Goal: Task Accomplishment & Management: Manage account settings

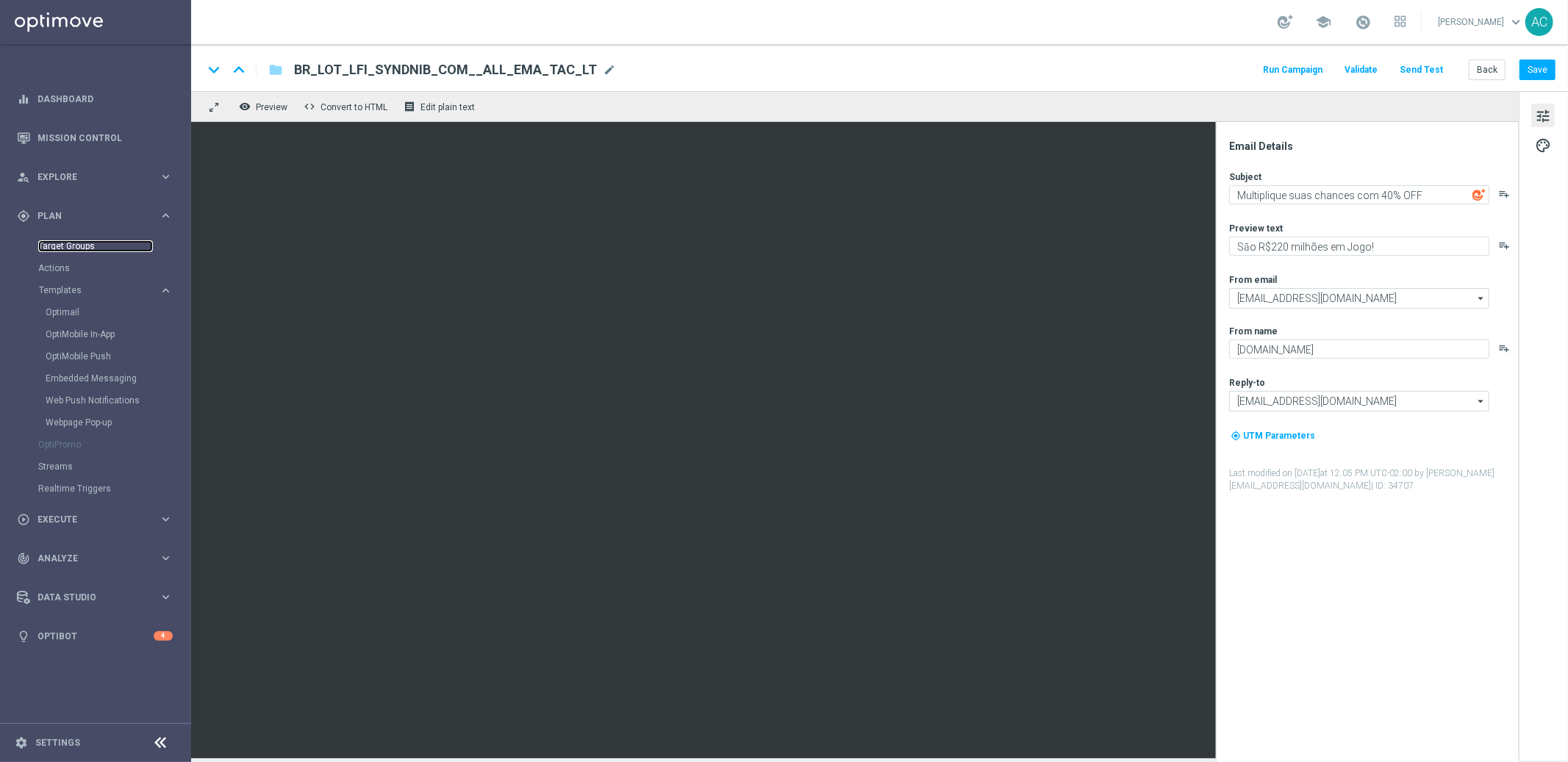
click at [77, 246] on link "Target Groups" at bounding box center [95, 246] width 114 height 12
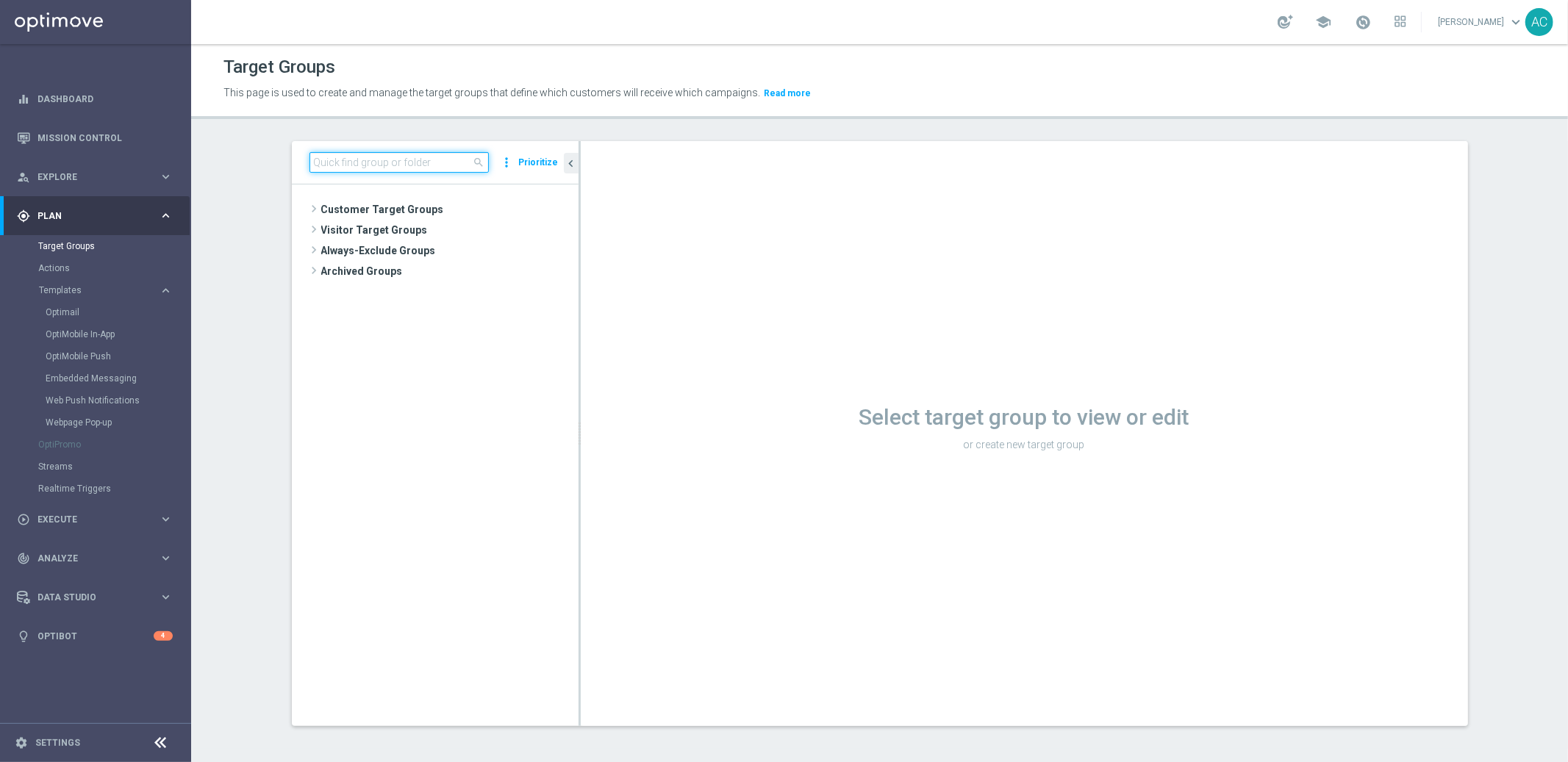
click at [352, 163] on input at bounding box center [399, 162] width 179 height 20
paste input "BR_LOT__ACTIVES_MID/HIGH__ALL_EMA_TAC_LT"
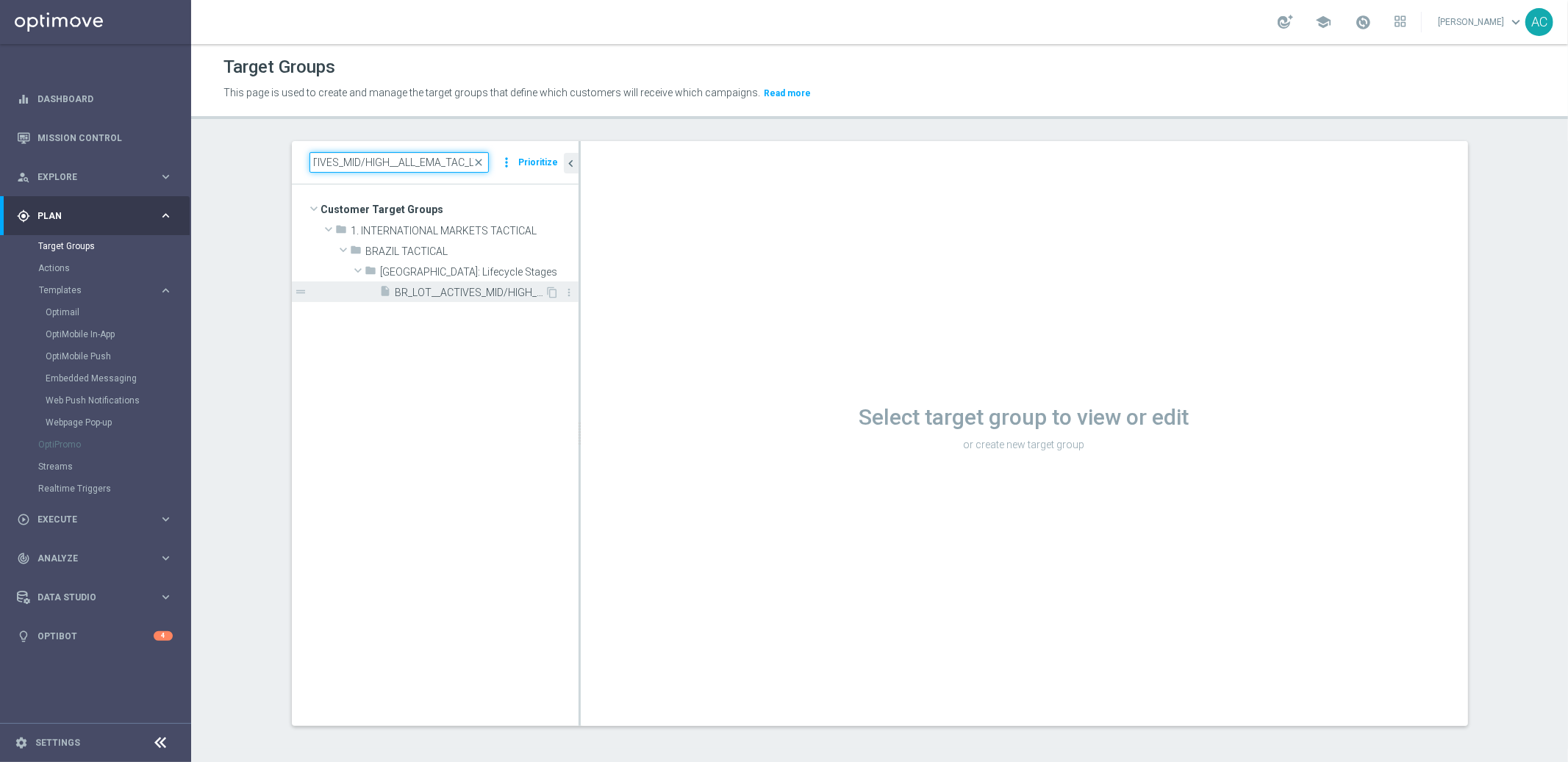
type input "BR_LOT__ACTIVES_MID/HIGH__ALL_EMA_TAC_LT"
click at [442, 288] on span "BR_LOT__ACTIVES_MID/HIGH__ALL_EMA_TAC_LT" at bounding box center [470, 293] width 150 height 12
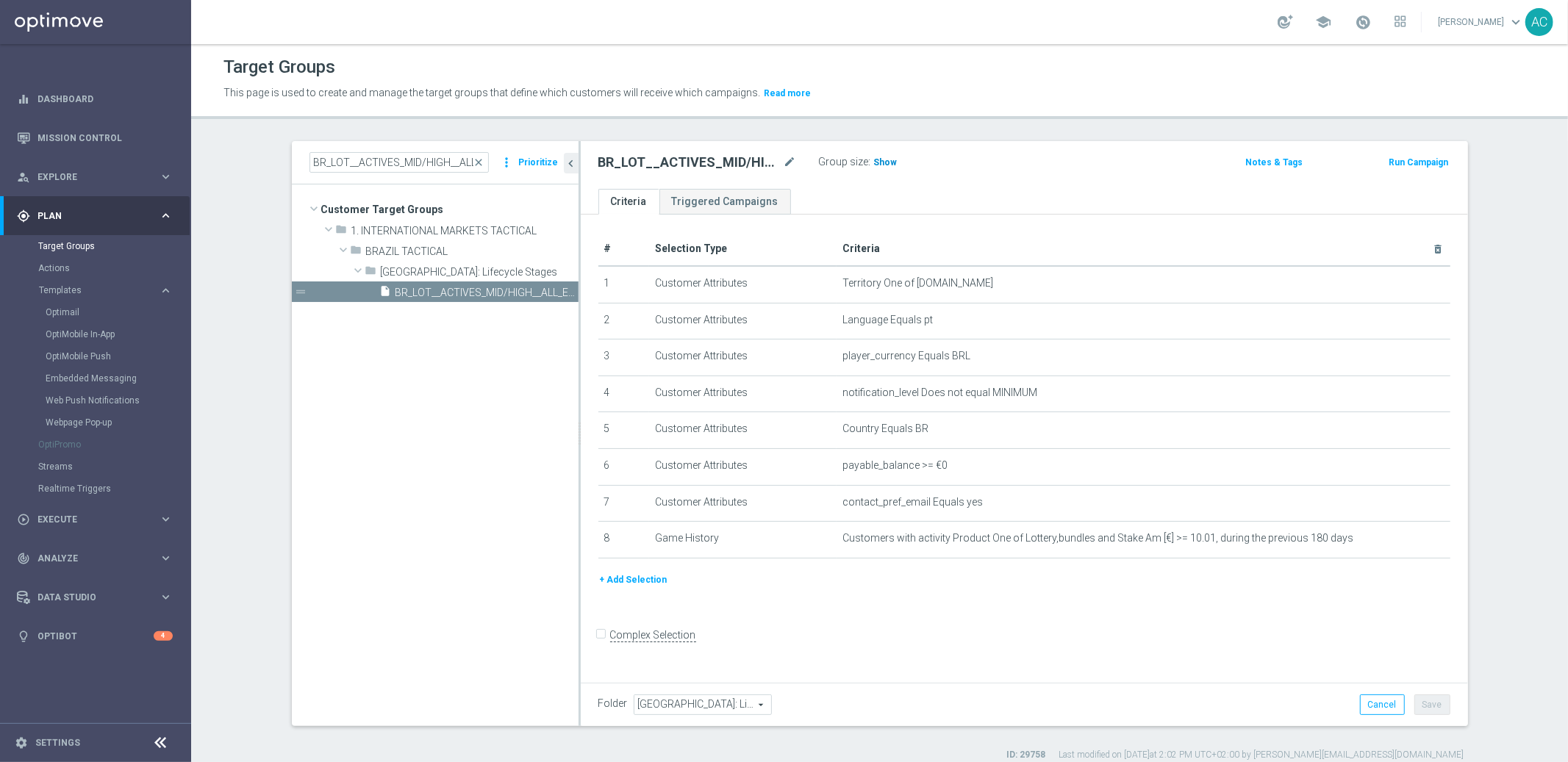
click at [879, 161] on span "Show" at bounding box center [885, 162] width 24 height 11
click at [921, 163] on div "Group size : 9,121" at bounding box center [892, 161] width 147 height 18
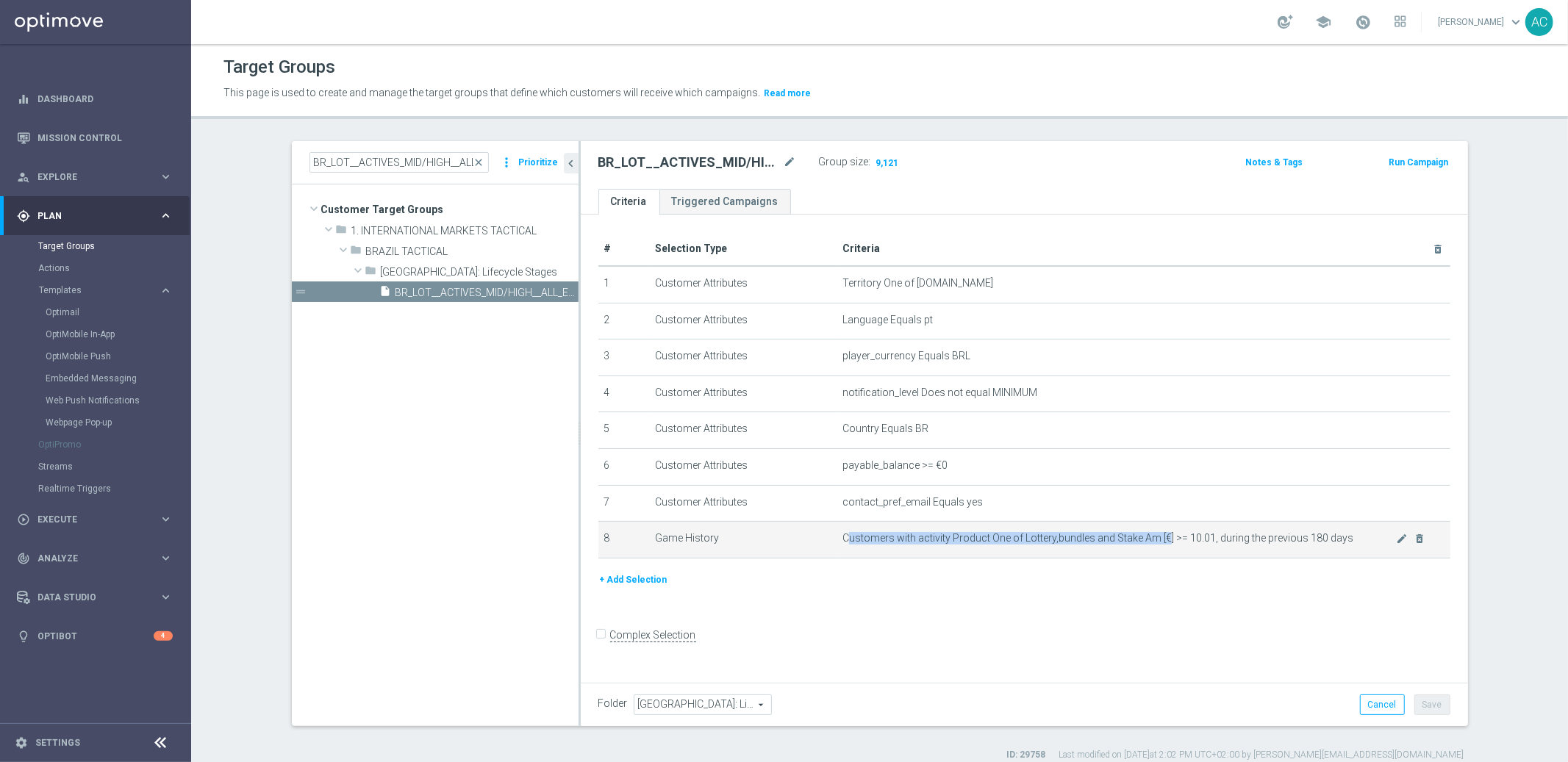
drag, startPoint x: 843, startPoint y: 534, endPoint x: 1156, endPoint y: 540, distance: 313.1
click at [1156, 540] on span "Customers with activity Product One of Lottery,bundles and Stake Am [€] >= 10.0…" at bounding box center [1119, 538] width 553 height 12
drag, startPoint x: 1178, startPoint y: 536, endPoint x: 1208, endPoint y: 538, distance: 30.1
click at [1208, 538] on span "Customers with activity Product One of Lottery,bundles and Stake Am [€] >= 10.0…" at bounding box center [1119, 538] width 553 height 12
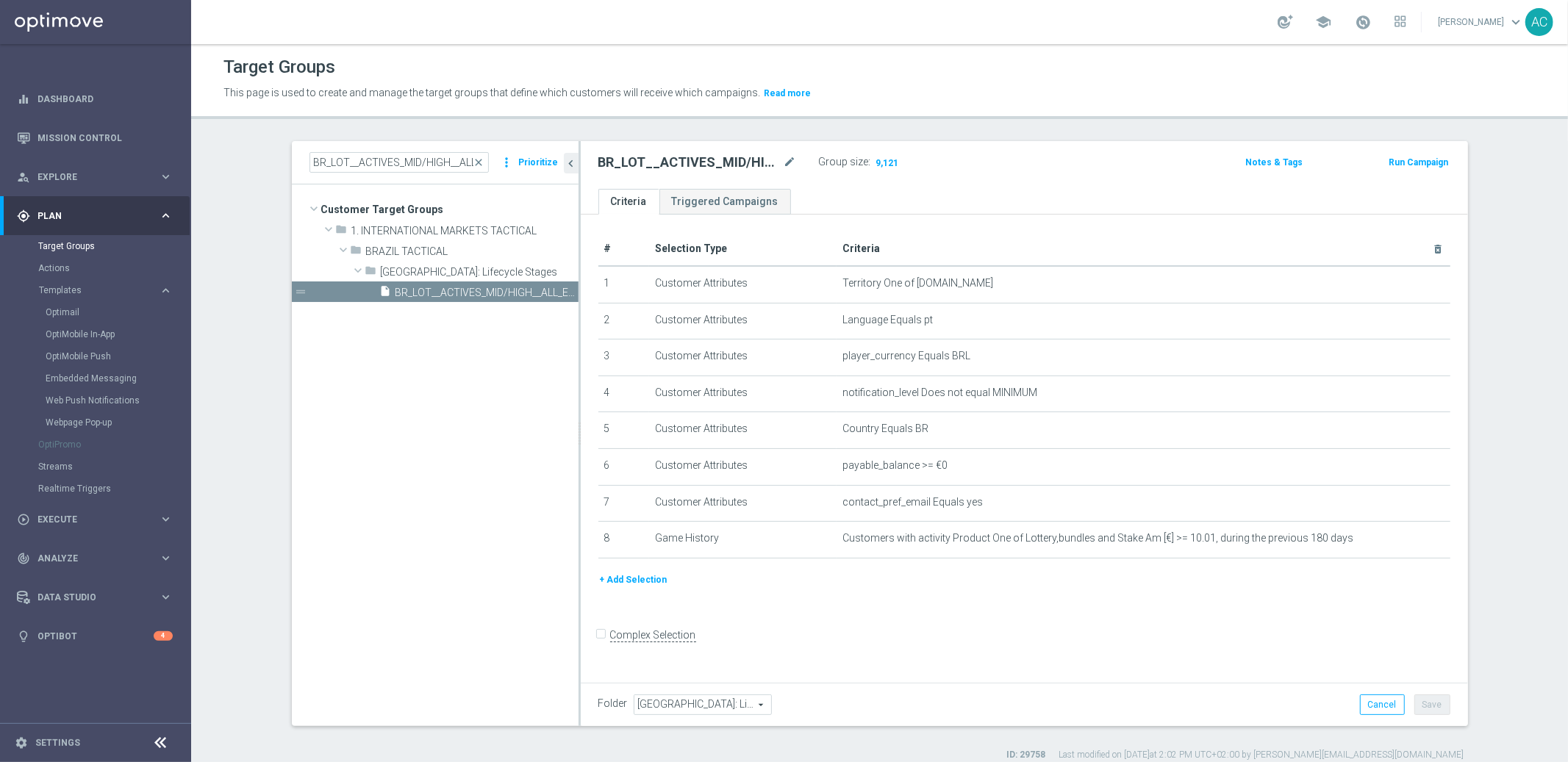
click at [889, 623] on div "# Selection Type Criteria delete_forever 1 Customer Attributes Territory One of…" at bounding box center [1024, 446] width 887 height 463
click at [545, 287] on div "content_copy more_vert" at bounding box center [561, 294] width 32 height 15
click at [783, 162] on icon "mode_edit" at bounding box center [789, 162] width 13 height 18
click at [692, 162] on input "BR_LOT__ACTIVES_MID/HIGH__ALL_EMA_TAC_LT" at bounding box center [698, 163] width 199 height 20
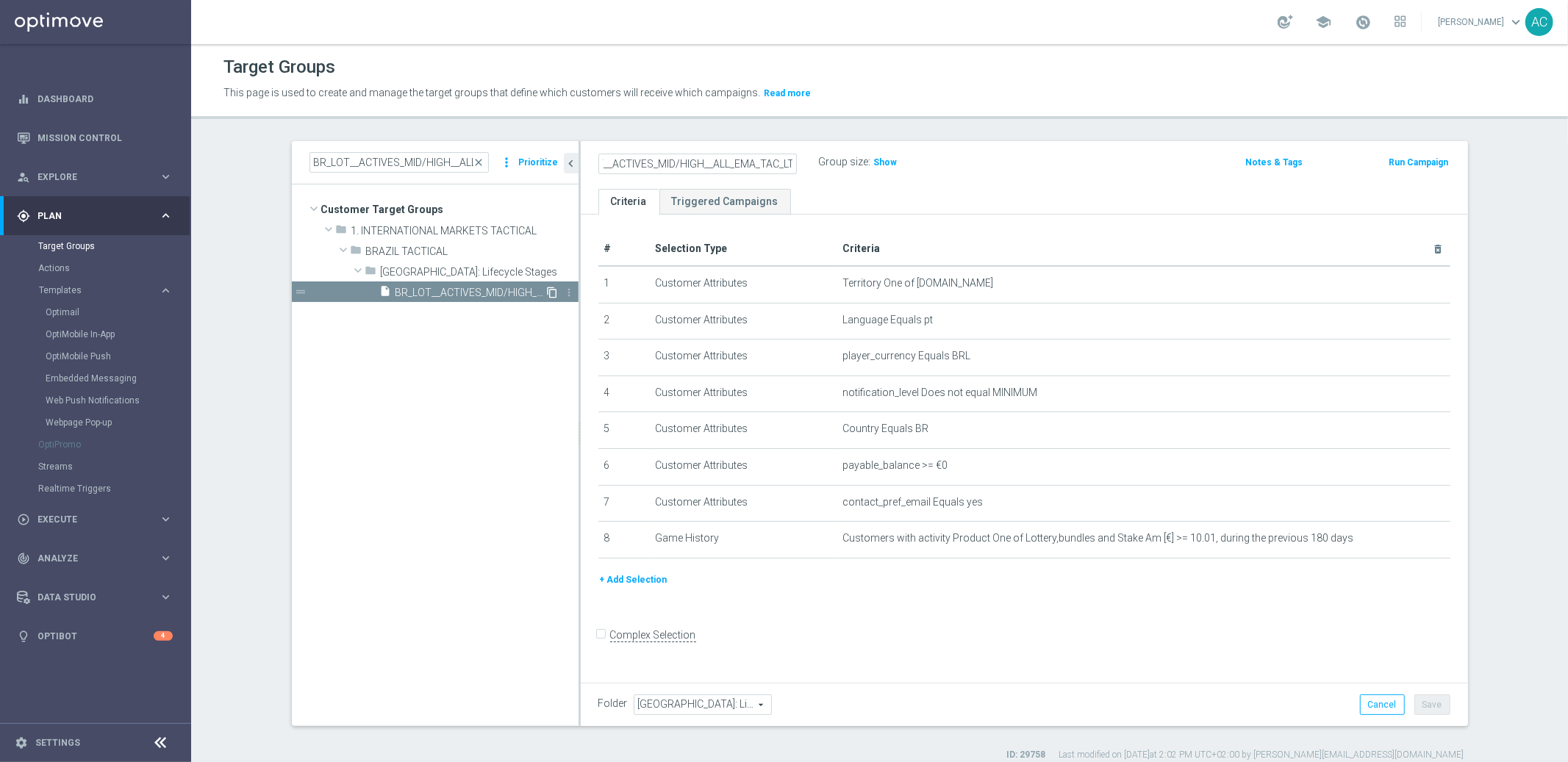
scroll to position [0, 0]
click at [547, 290] on icon "content_copy" at bounding box center [553, 292] width 12 height 12
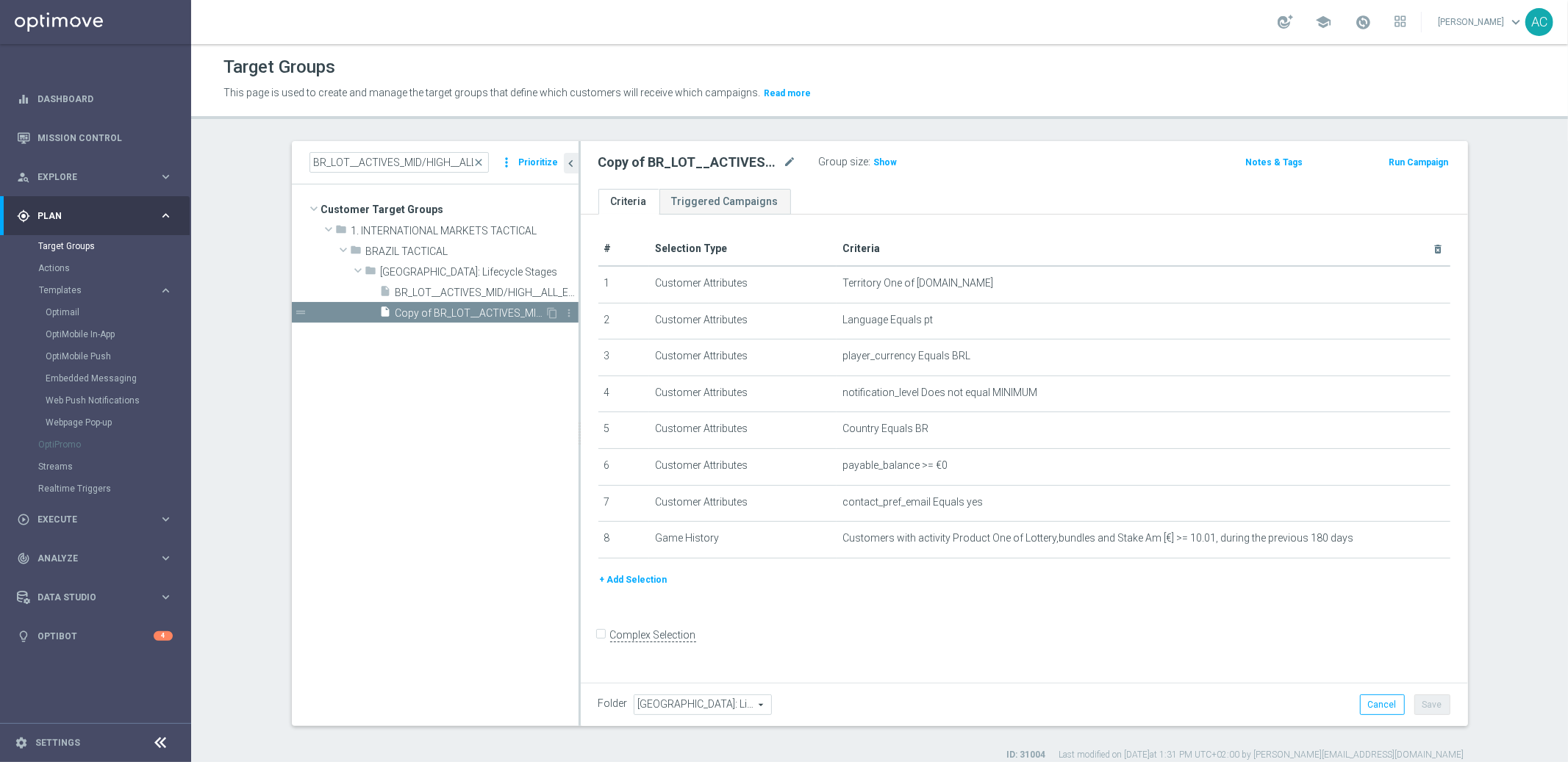
click at [463, 321] on div "insert_drive_file Copy of BR_LOT__ACTIVES_MID/HIGH__ALL_EMA_TAC_LT" at bounding box center [462, 312] width 165 height 20
click at [784, 161] on icon "mode_edit" at bounding box center [789, 162] width 13 height 18
click at [696, 165] on input "Copy of BR_LOT__ACTIVES_MID/HIGH__ALL_EMA_TAC_LT" at bounding box center [698, 163] width 199 height 20
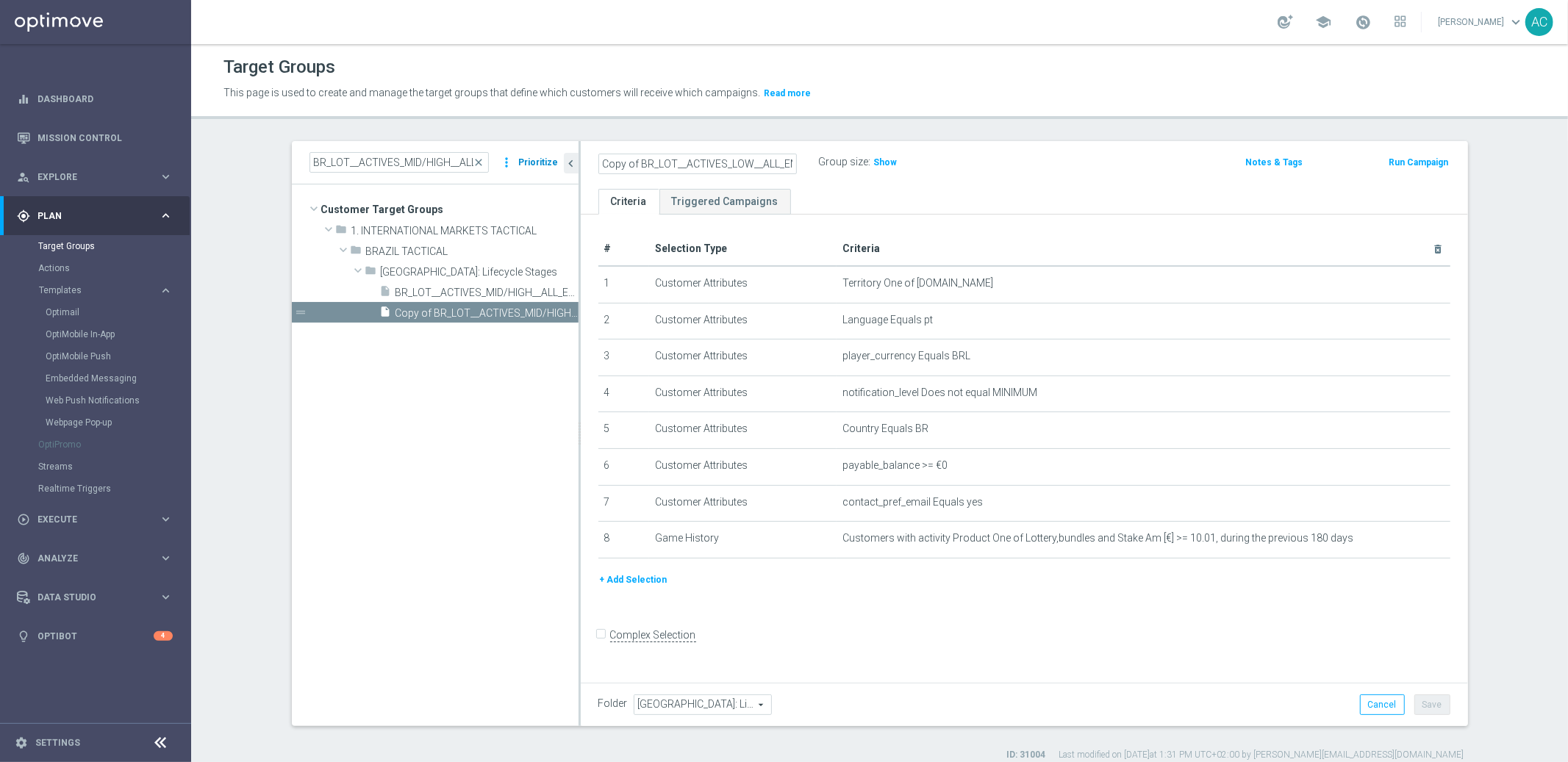
drag, startPoint x: 607, startPoint y: 166, endPoint x: 526, endPoint y: 165, distance: 81.0
click at [526, 165] on as-split "BR_LOT__ACTIVES_MID/HIGH__ALL_EMA_TAC_LT close more_vert Prioritize Customer Ta…" at bounding box center [880, 434] width 1176 height 585
type input "BR_LOT__ACTIVES_LOW__ALL_EMA_TAC_LT"
drag, startPoint x: 1538, startPoint y: 590, endPoint x: 1496, endPoint y: 613, distance: 47.9
click at [1538, 590] on section "BR_LOT__ACTIVES_MID/HIGH__ALL_EMA_TAC_LT close more_vert Prioritize Customer Ta…" at bounding box center [879, 451] width 1376 height 620
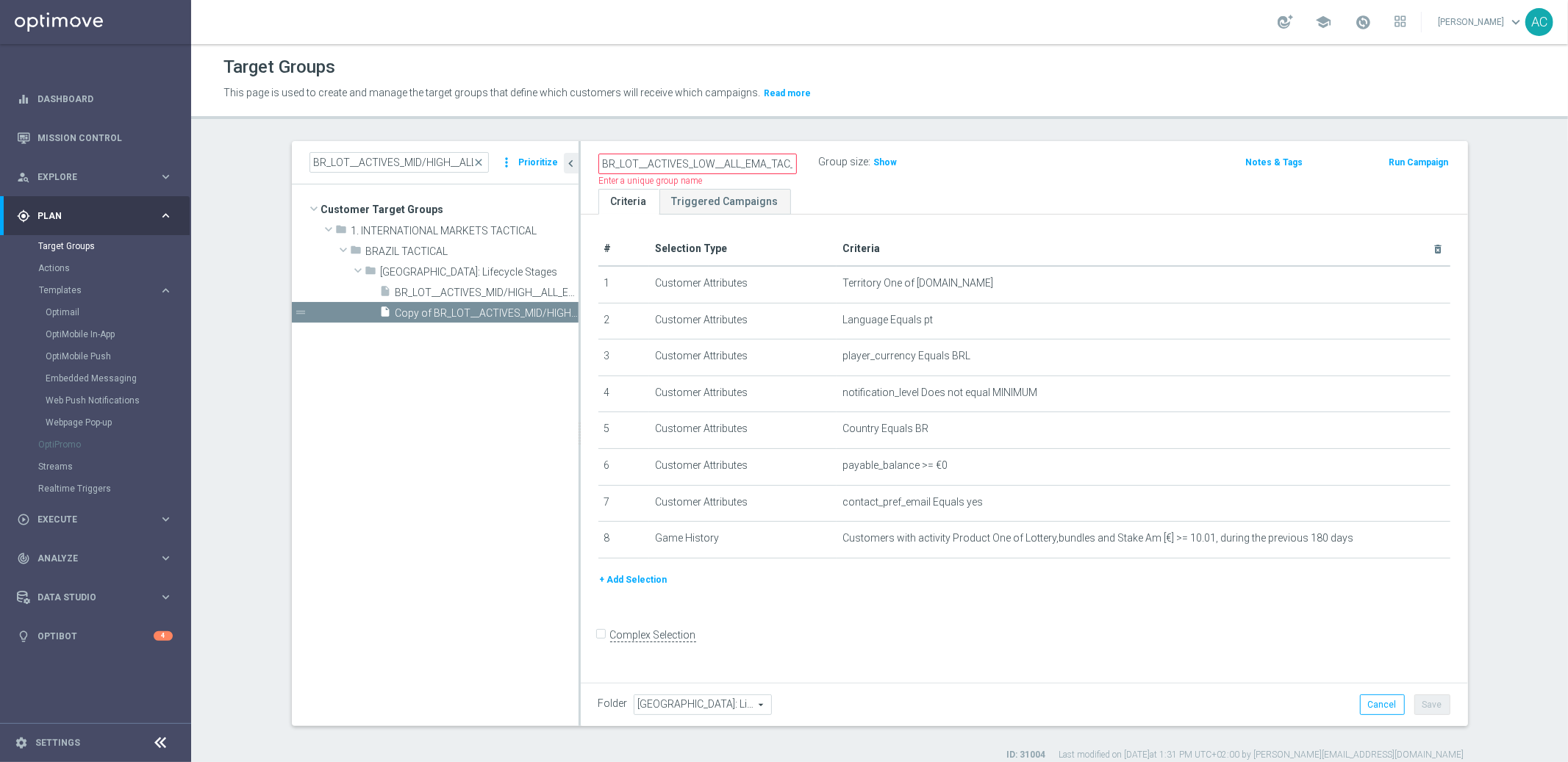
click at [1431, 703] on button "Save" at bounding box center [1431, 704] width 36 height 20
click at [1482, 571] on div "BR_LOT__ACTIVES_MID/HIGH__ALL_EMA_TAC_LT close more_vert Prioritize Customer Ta…" at bounding box center [880, 451] width 1235 height 620
click at [1220, 643] on form "Complex Selection Invalid Expression" at bounding box center [1024, 651] width 851 height 54
click at [750, 161] on input "BR_LOT__ACTIVES_LOW__ALL_EMA_TAC_LT" at bounding box center [698, 163] width 199 height 20
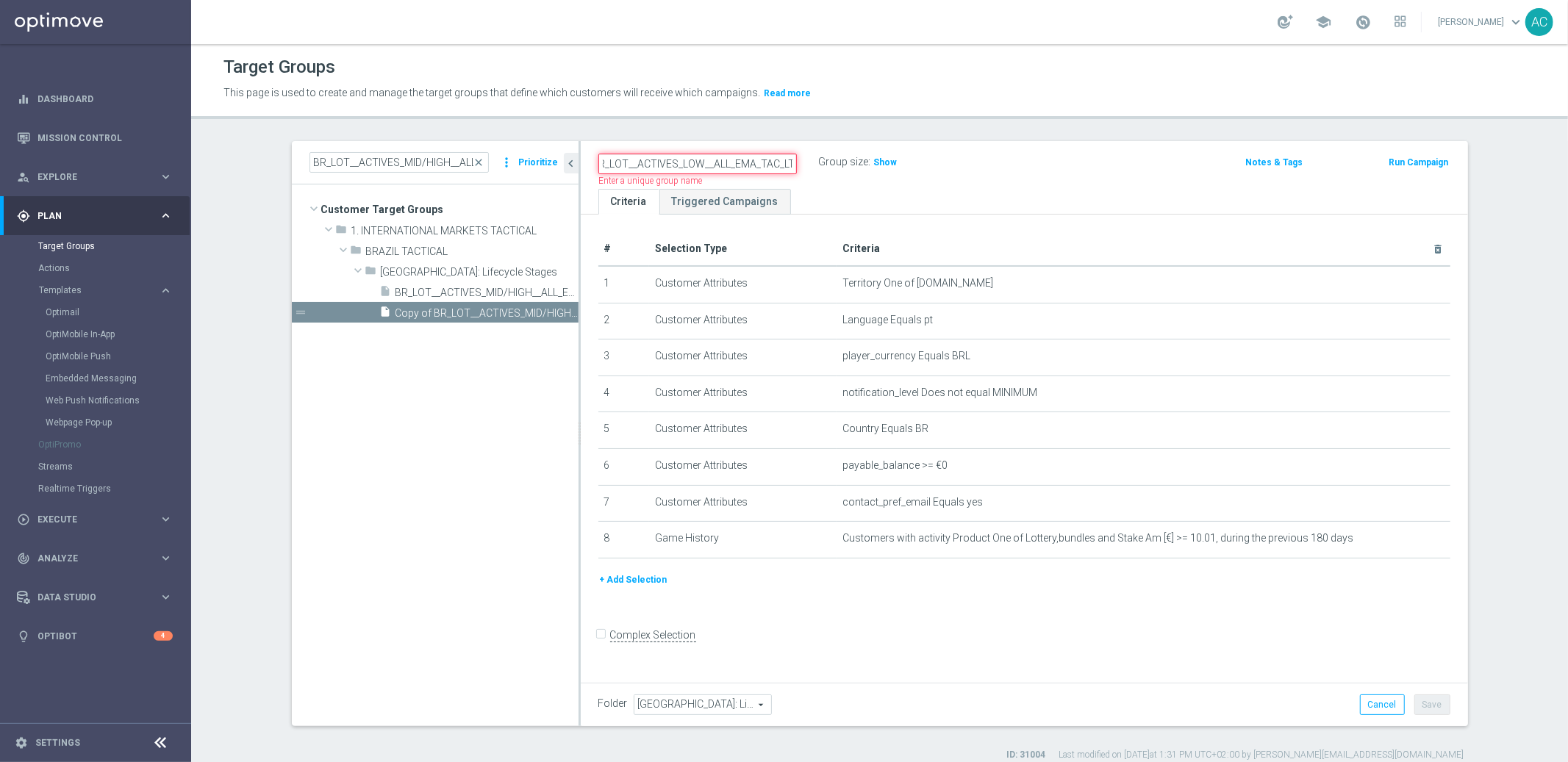
drag, startPoint x: 751, startPoint y: 161, endPoint x: 804, endPoint y: 163, distance: 53.0
click at [804, 163] on div "BR_LOT__ACTIVES_LOW__ALL_EMA_TAC_LT Name length must be more than 2 characters …" at bounding box center [709, 162] width 221 height 20
click at [718, 161] on input "BR_LOT__ACTIVES_LOW__ALL_EMA_TAC_LT" at bounding box center [698, 163] width 199 height 20
click at [700, 161] on input "BR_LOT__ACTIVES_LOW__ALL_EMA_TAC_LT" at bounding box center [698, 163] width 199 height 20
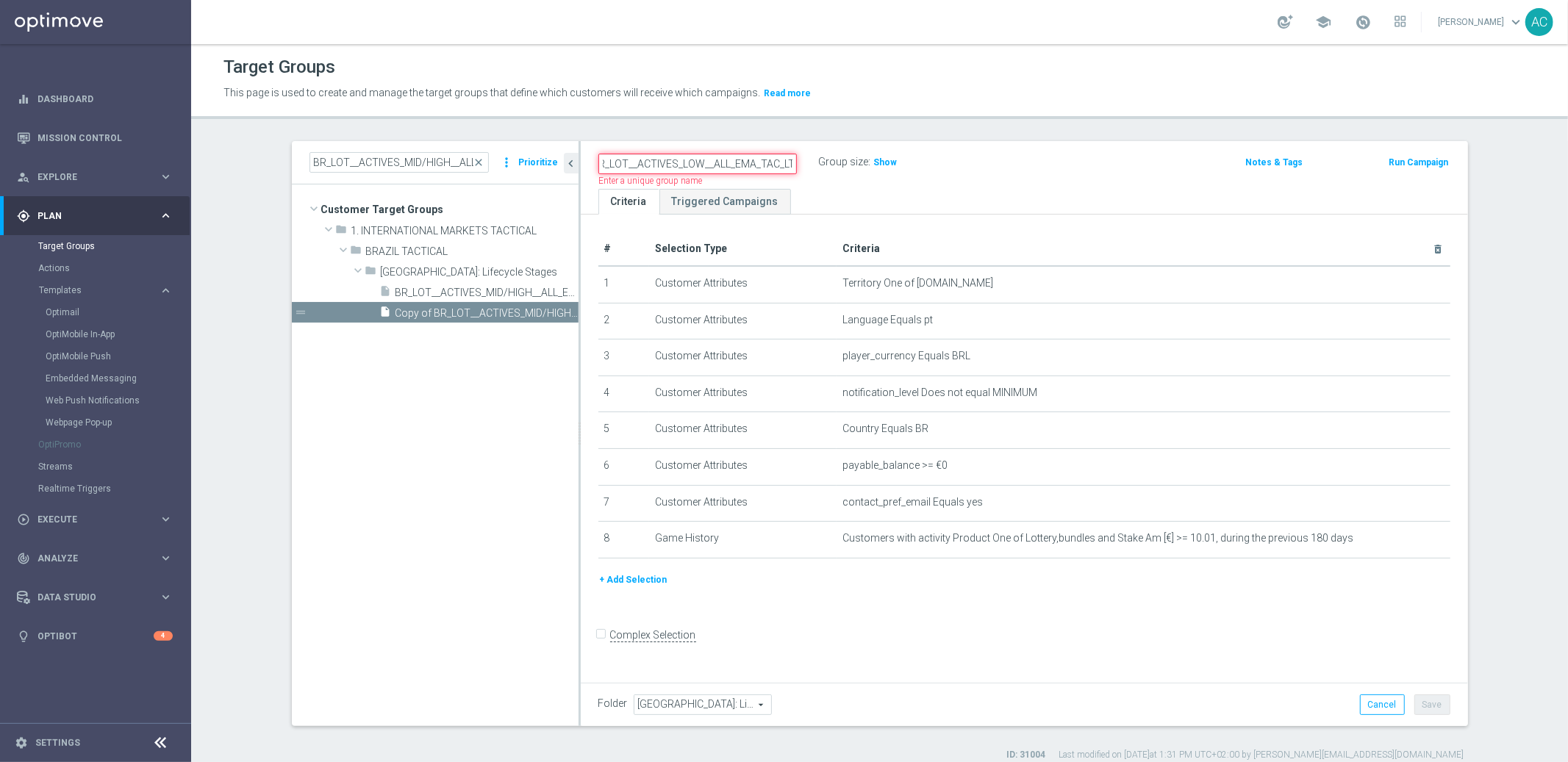
scroll to position [0, 0]
drag, startPoint x: 637, startPoint y: 164, endPoint x: 590, endPoint y: 165, distance: 47.0
click at [590, 165] on div "BR_LOT__ACTIVES_LOW__ALL_EMA_TAC_LT" at bounding box center [697, 163] width 221 height 20
click at [706, 159] on input "BR_LOT__ACTIVES_LOW__ALL_EMA_TAC_LT" at bounding box center [698, 163] width 199 height 20
click at [683, 167] on input "BR_LOT__ACTIVES_LOW__ALL_EMA_TAC_LT" at bounding box center [698, 163] width 199 height 20
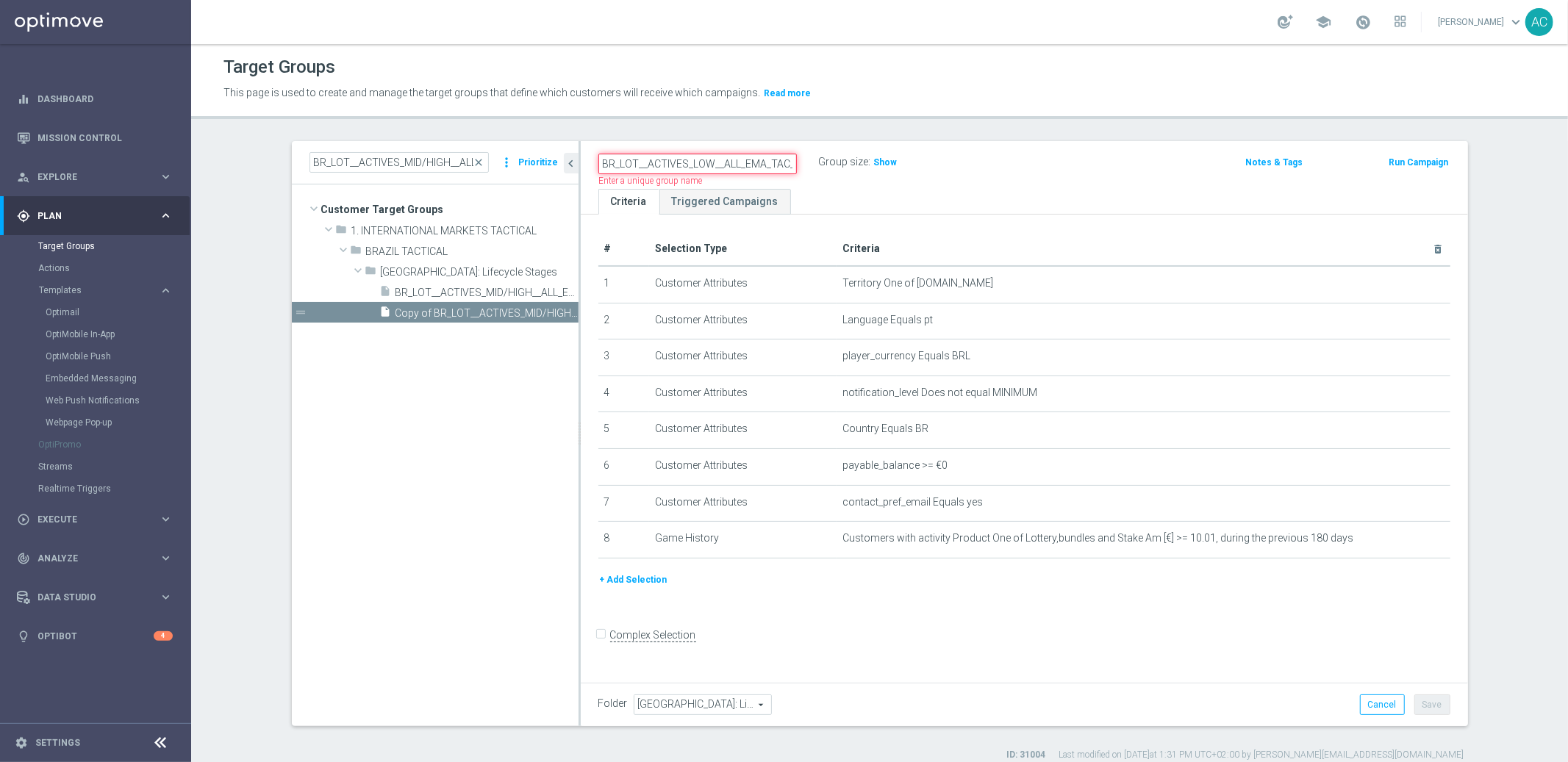
scroll to position [3, 0]
click at [717, 159] on input "BR_LOT__ACTIVES_LOW__ALL_EMA_TAC_LT" at bounding box center [698, 161] width 199 height 20
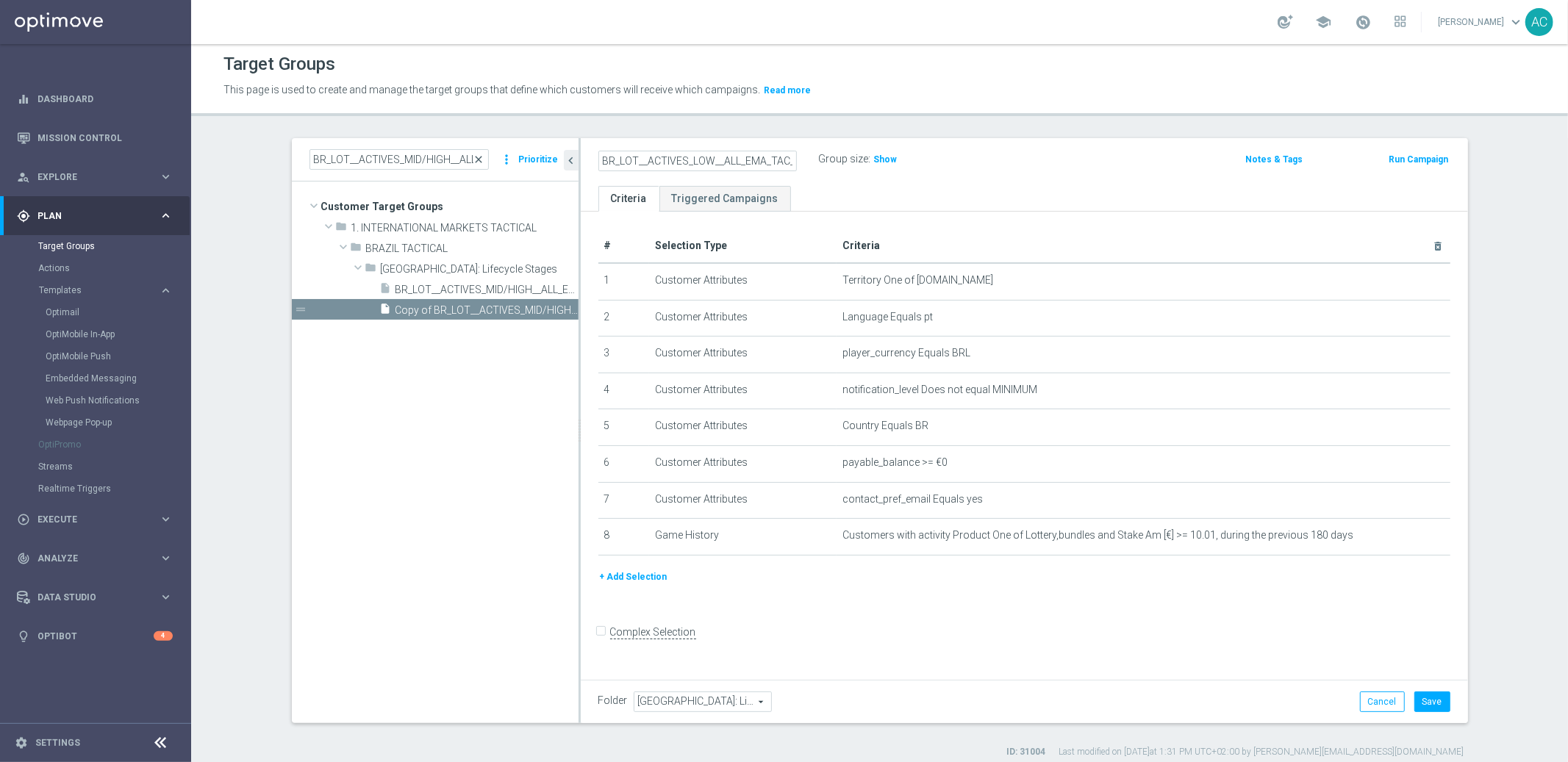
click at [476, 157] on span "close" at bounding box center [479, 159] width 12 height 12
click at [399, 156] on input "BR_LOT__ACTIVES_MID/HIGH__ALL_EMA_TAC_LT" at bounding box center [399, 159] width 179 height 20
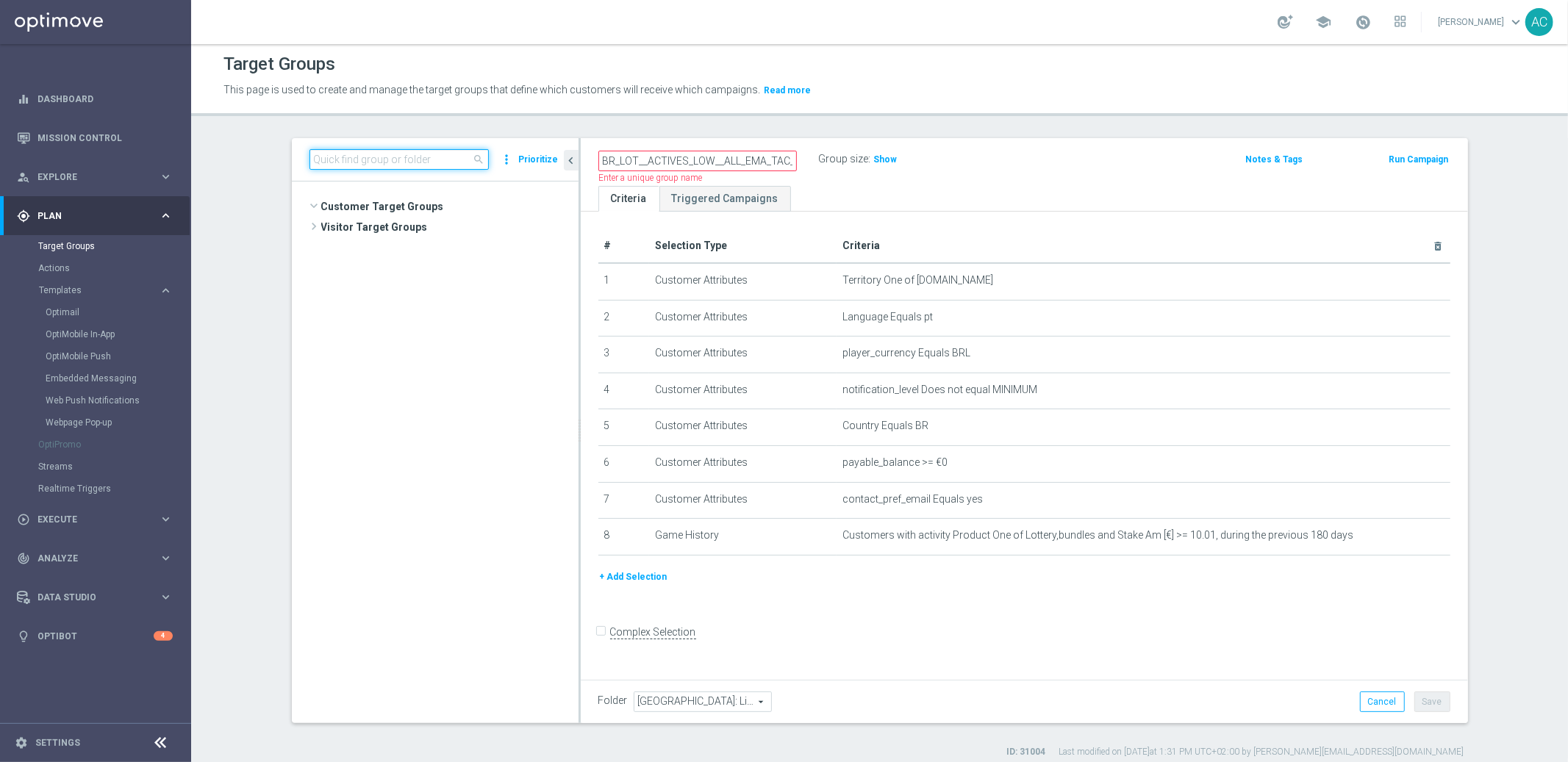
scroll to position [5234, 0]
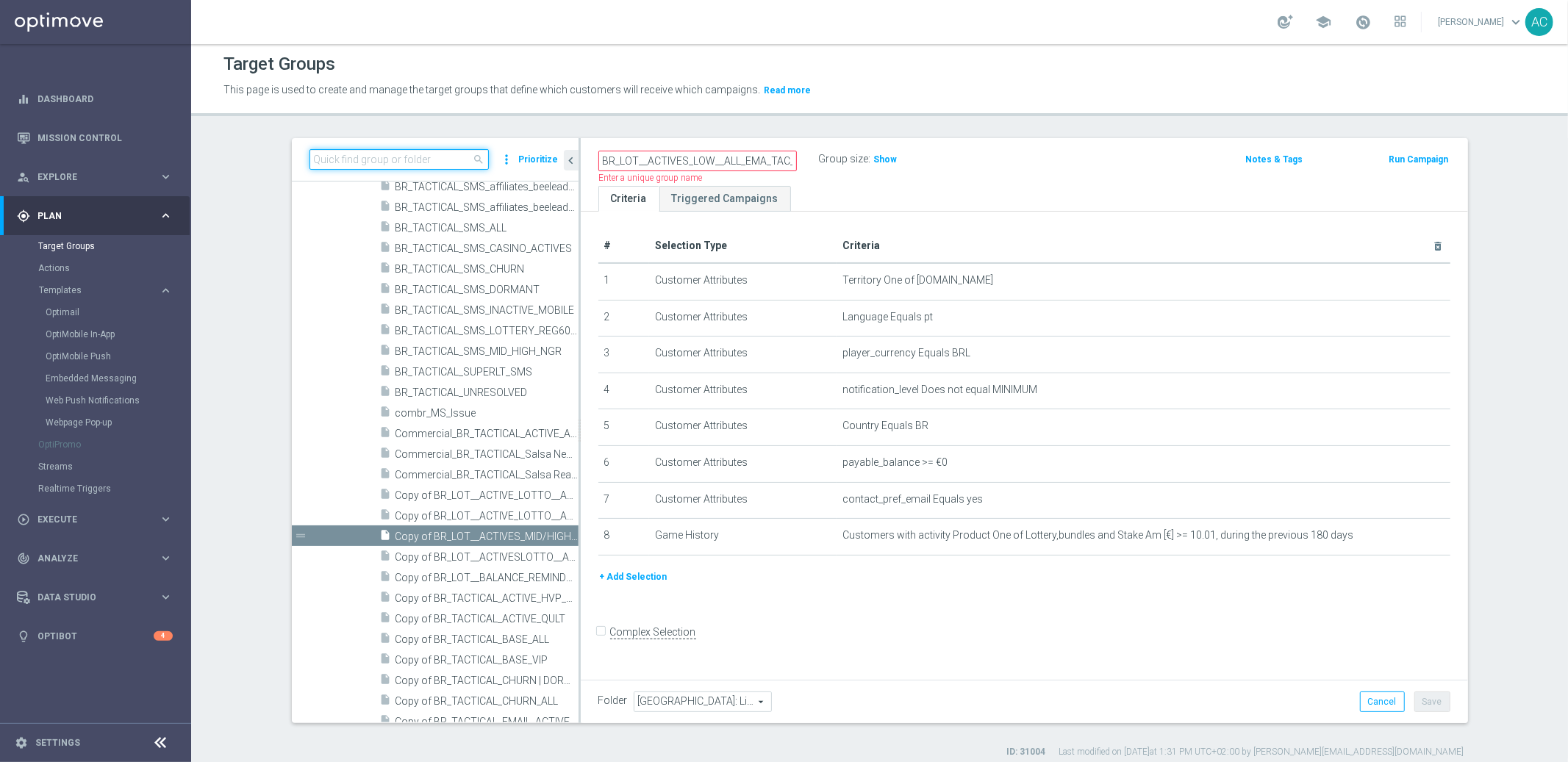
paste input "BR_LOT__ACTIVES_LOW__ALL_EMA_TAC_LT"
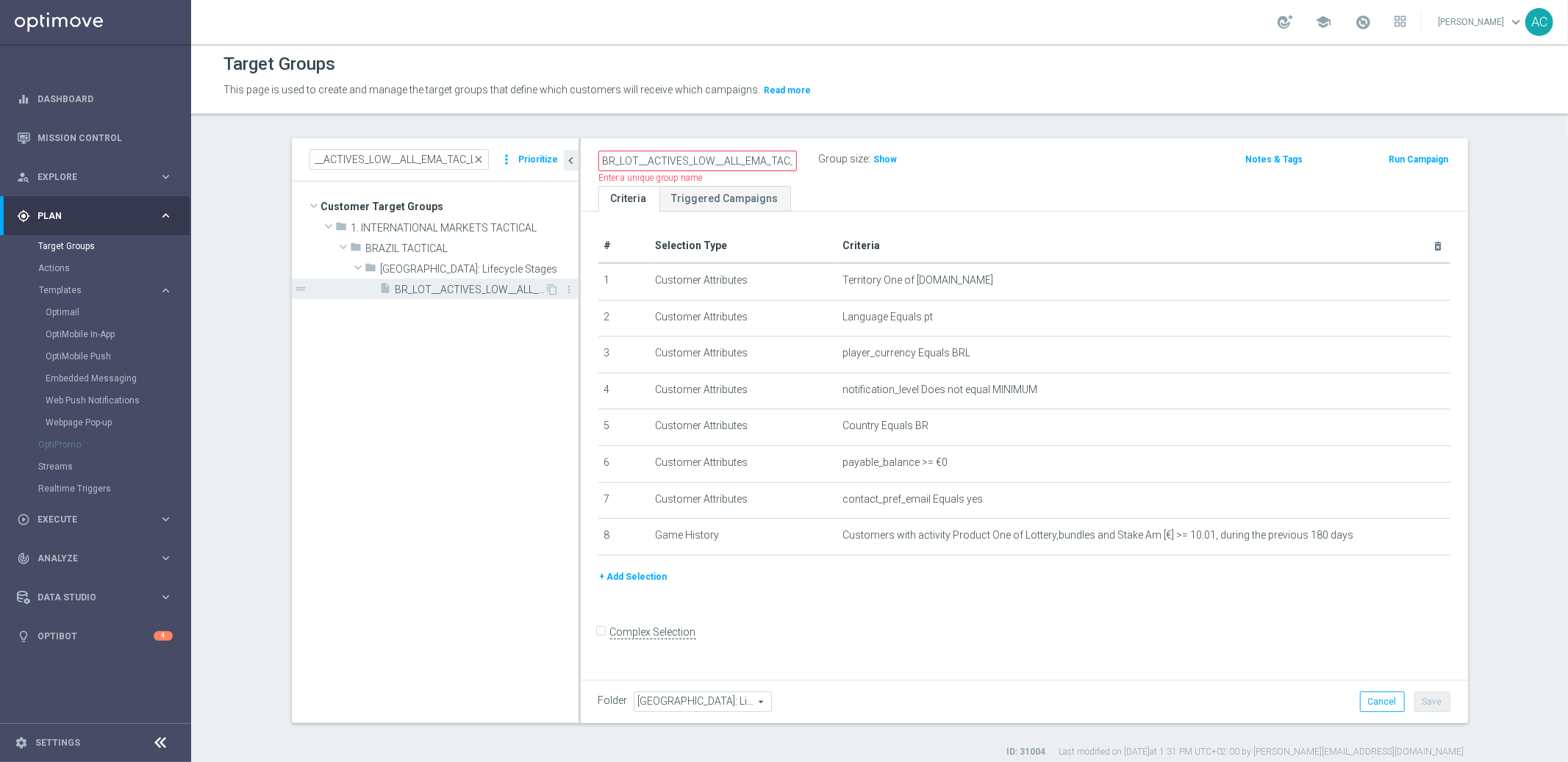
scroll to position [0, 0]
click at [470, 292] on span "BR_LOT__ACTIVES_LOW__ALL_EMA_TAC_LT" at bounding box center [470, 290] width 150 height 12
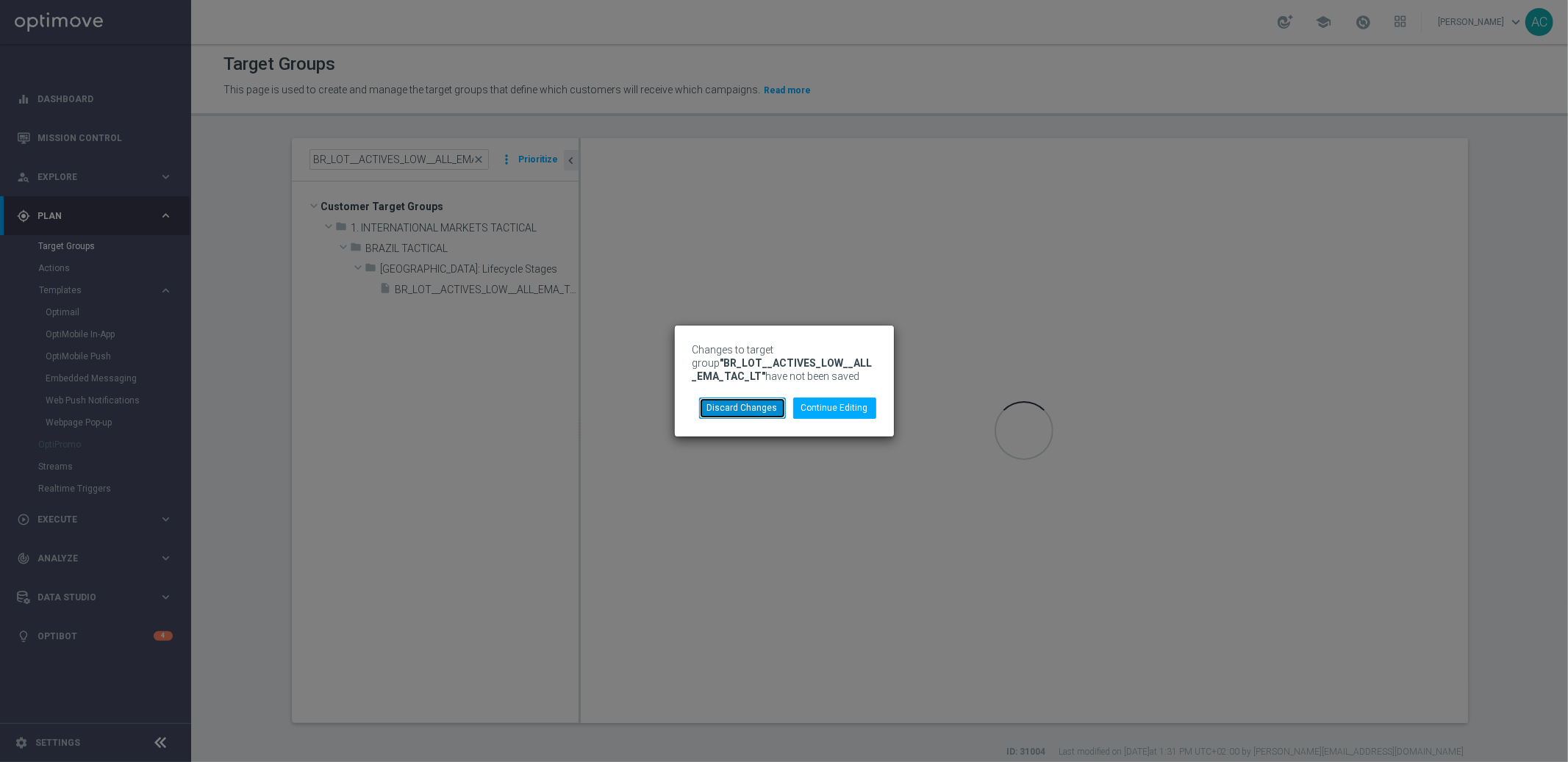
drag, startPoint x: 758, startPoint y: 406, endPoint x: 802, endPoint y: 414, distance: 44.7
click at [758, 406] on button "Discard Changes" at bounding box center [742, 407] width 87 height 20
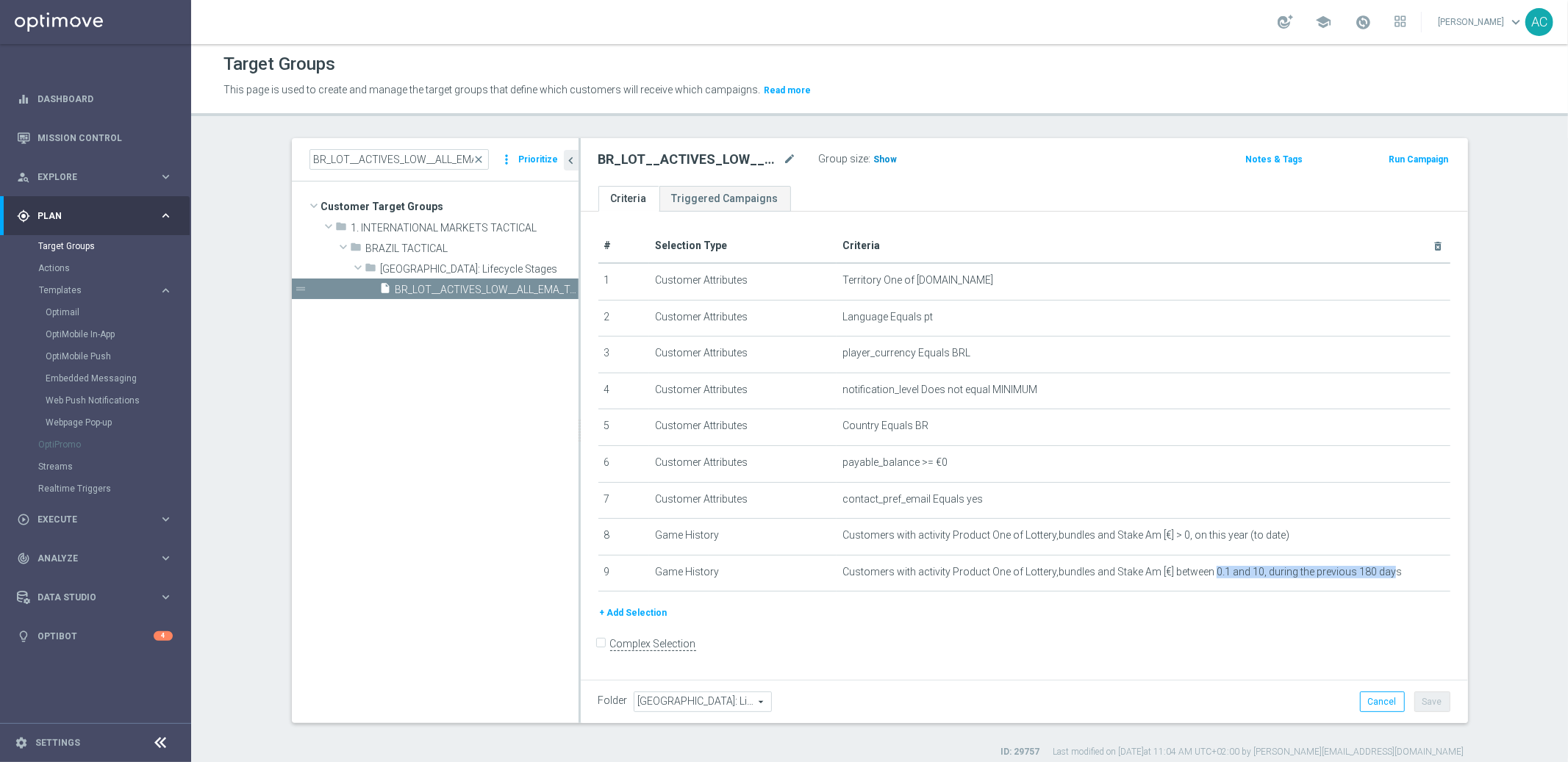
click at [876, 157] on span "Show" at bounding box center [885, 160] width 24 height 11
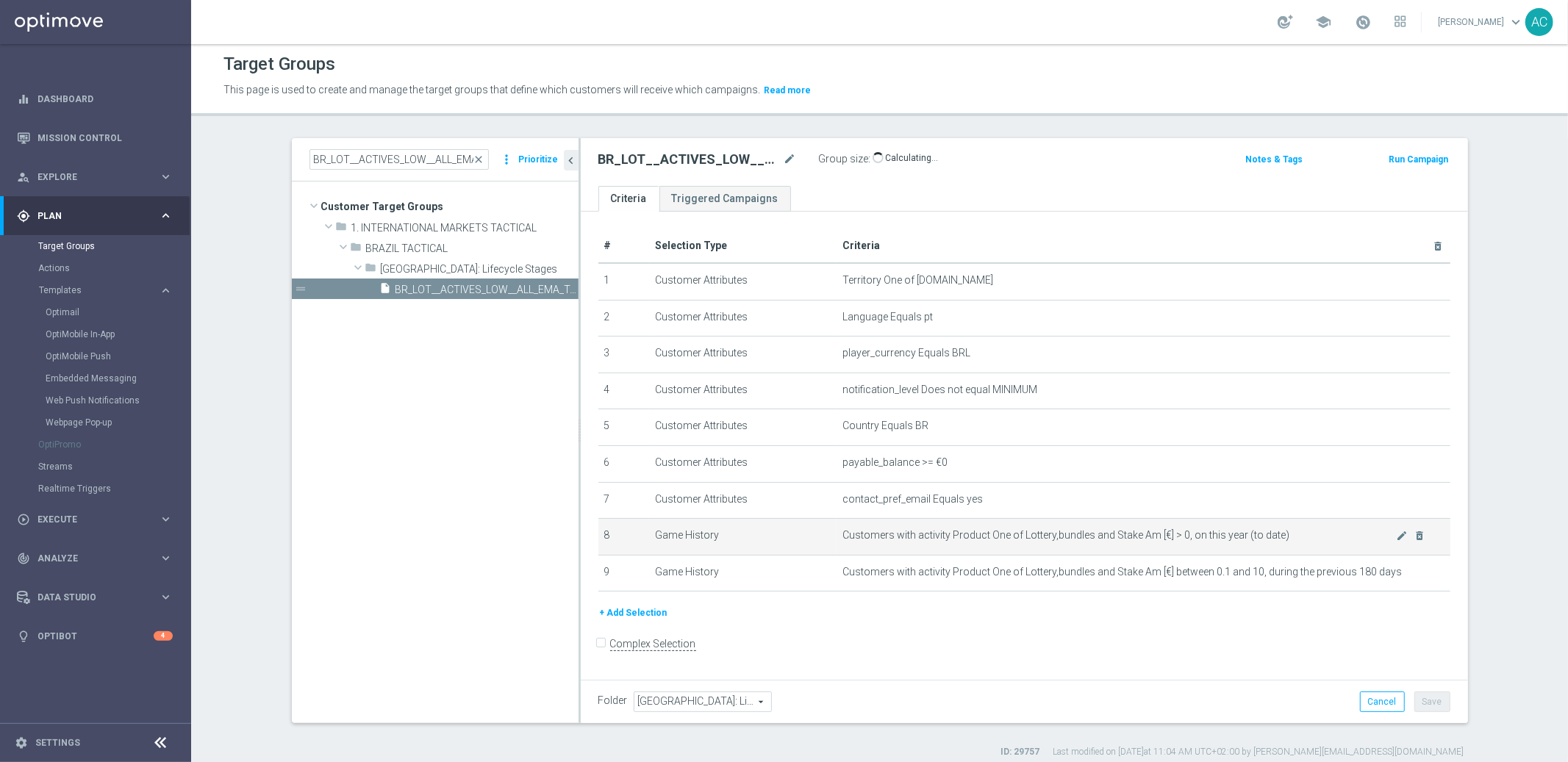
drag, startPoint x: 1149, startPoint y: 533, endPoint x: 1282, endPoint y: 538, distance: 133.1
click at [1282, 538] on span "Customers with activity Product One of Lottery,bundles and Stake Am [€] > 0, on…" at bounding box center [1119, 536] width 553 height 12
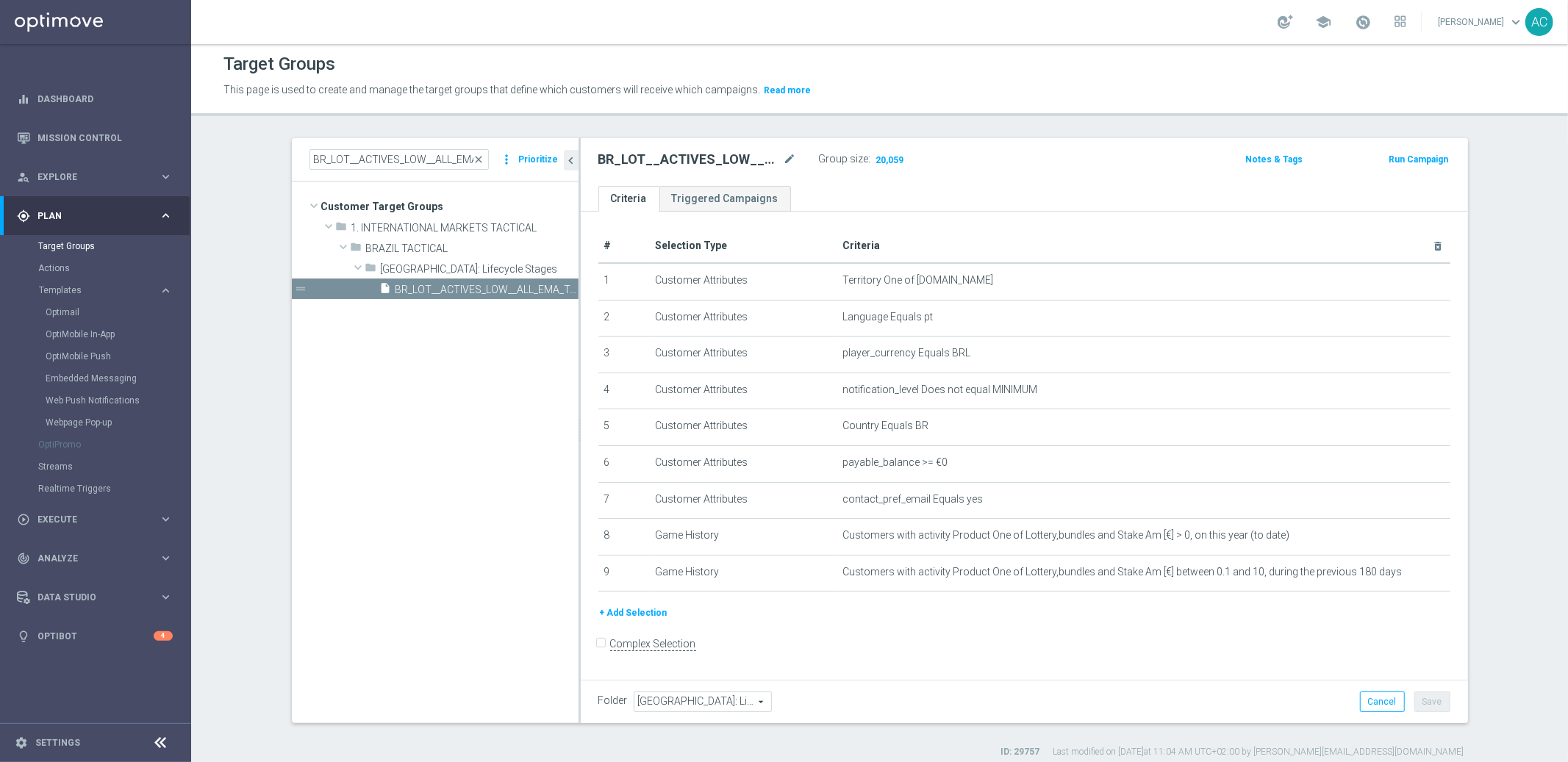
click at [660, 157] on h2 "BR_LOT__ACTIVES_LOW__ALL_EMA_TAC_LT" at bounding box center [690, 160] width 183 height 18
click at [660, 156] on h2 "BR_LOT__ACTIVES_LOW__ALL_EMA_TAC_LT" at bounding box center [690, 160] width 183 height 18
click at [659, 156] on h2 "BR_LOT__ACTIVES_LOW__ALL_EMA_TAC_LT" at bounding box center [690, 160] width 183 height 18
copy div "BR_LOT__ACTIVES_LOW__ALL_EMA_TAC_LT"
click at [783, 161] on icon "mode_edit" at bounding box center [789, 160] width 13 height 18
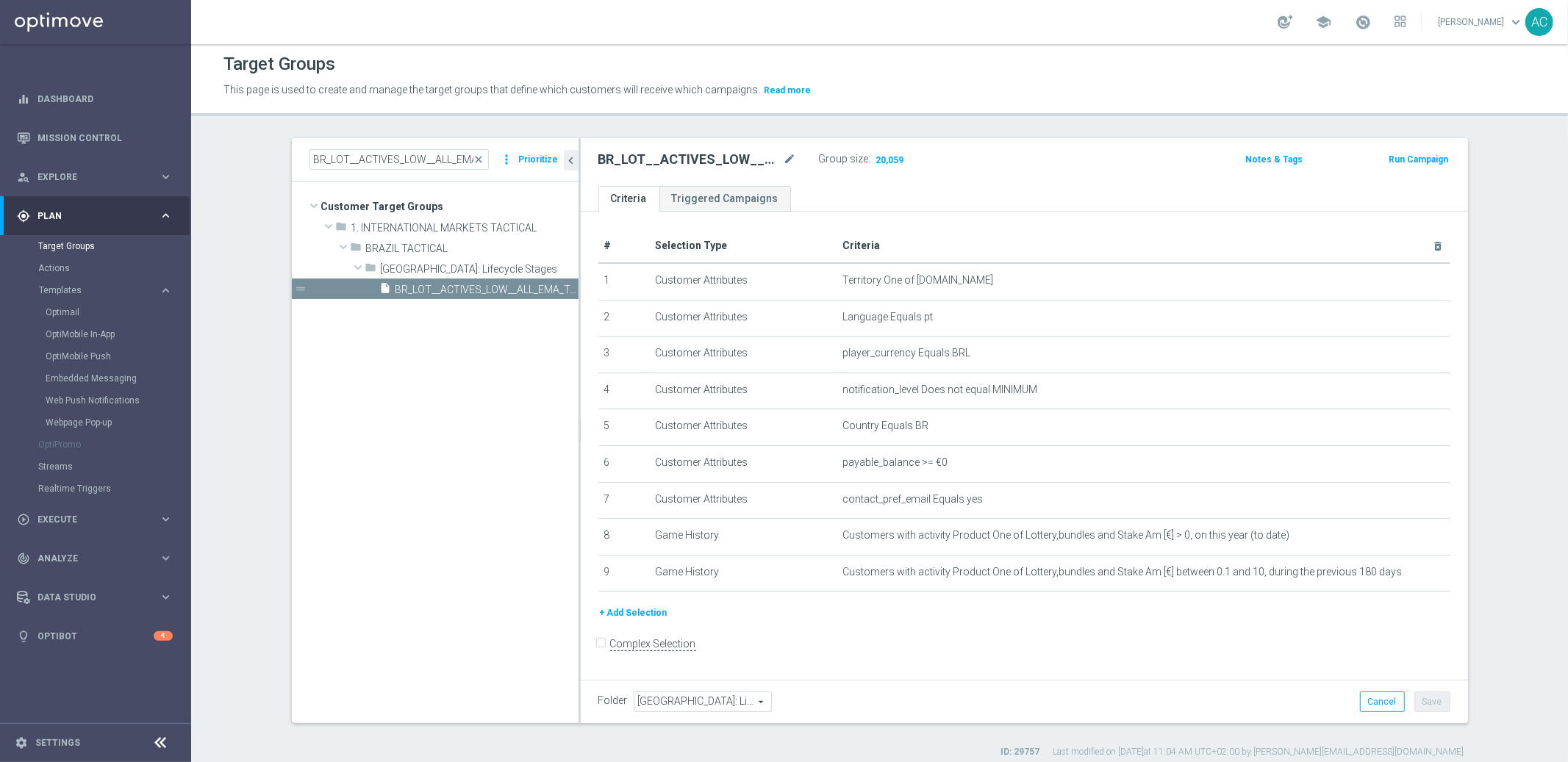
scroll to position [3, 0]
click at [402, 151] on input "BR_LOT__ACTIVES_LOW__ALL_EMA_TAC_LT" at bounding box center [399, 159] width 179 height 20
click at [401, 151] on input "BR_LOT__ACTIVES_LOW__ALL_EMA_TAC_LT" at bounding box center [399, 159] width 179 height 20
paste input "pt_BR_TGT_ALL_EM_TAC_LT__NEW_BR_Green_Not_Migrated_FULLBASE"
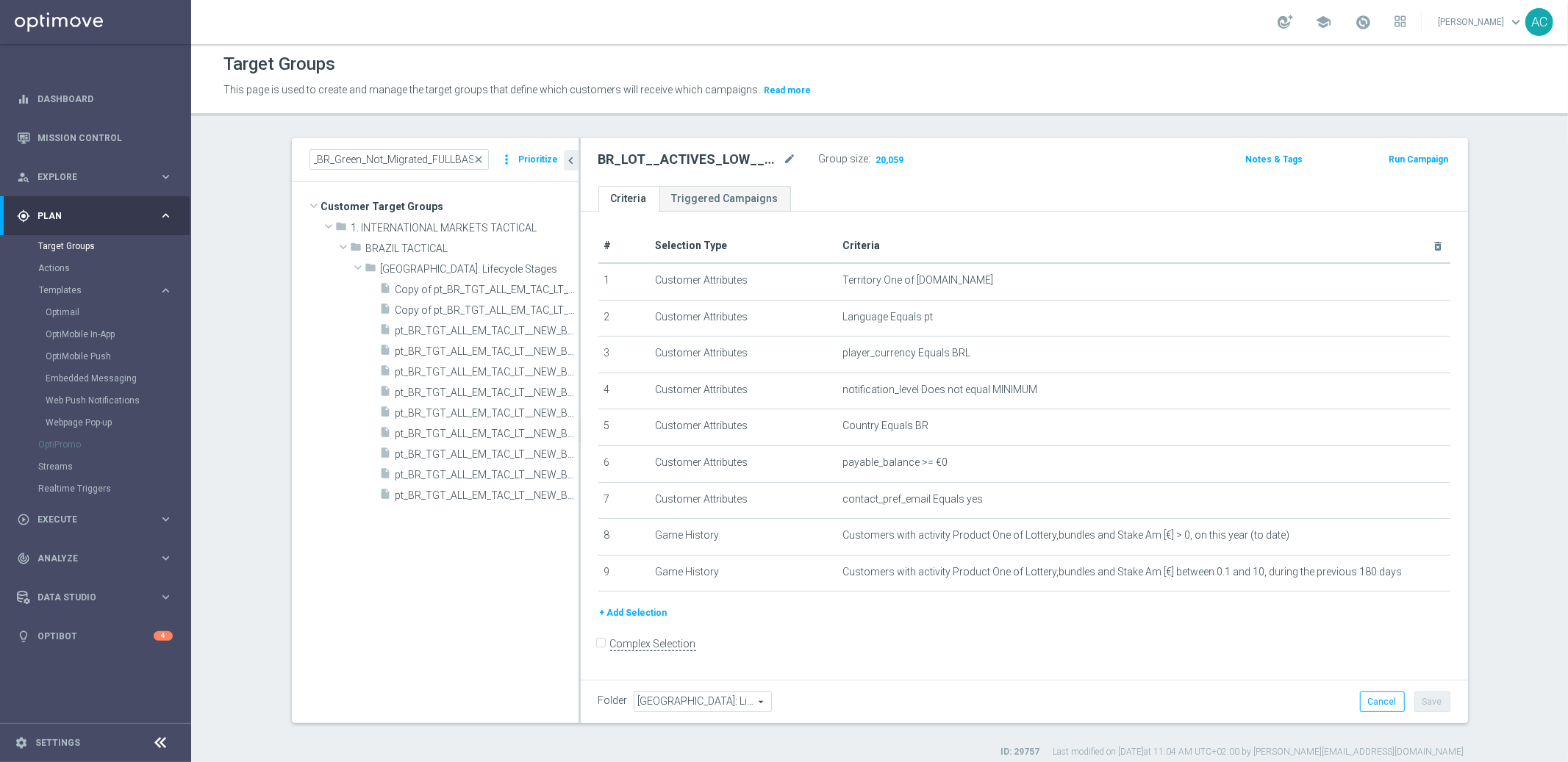
scroll to position [0, 0]
click at [391, 157] on input "pt_BR_TGT_ALL_EM_TAC_LT__NEW_BR_Green_Not_Migrated_FULLBASE" at bounding box center [399, 159] width 179 height 20
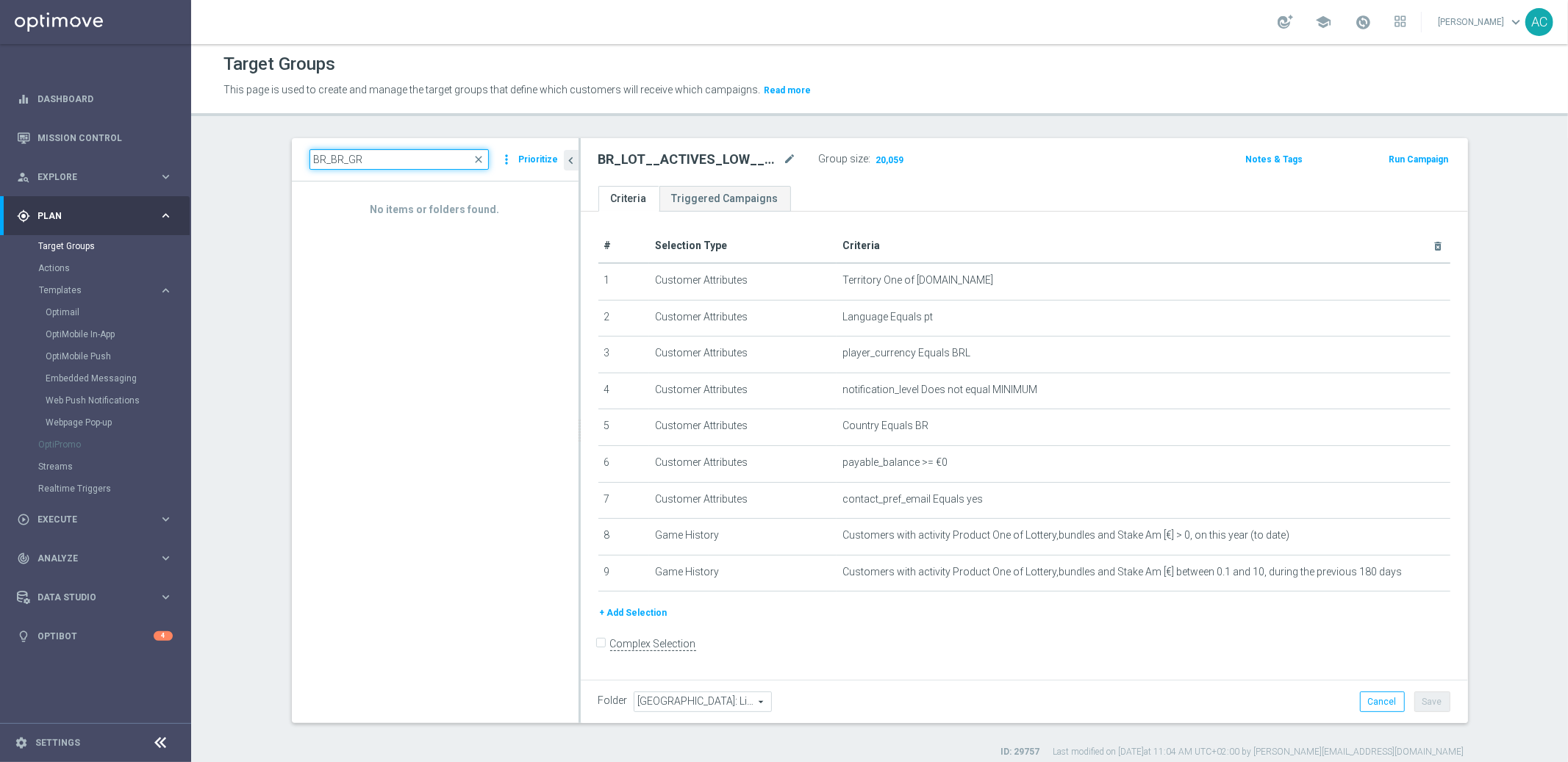
type input "BR_BR_GR"
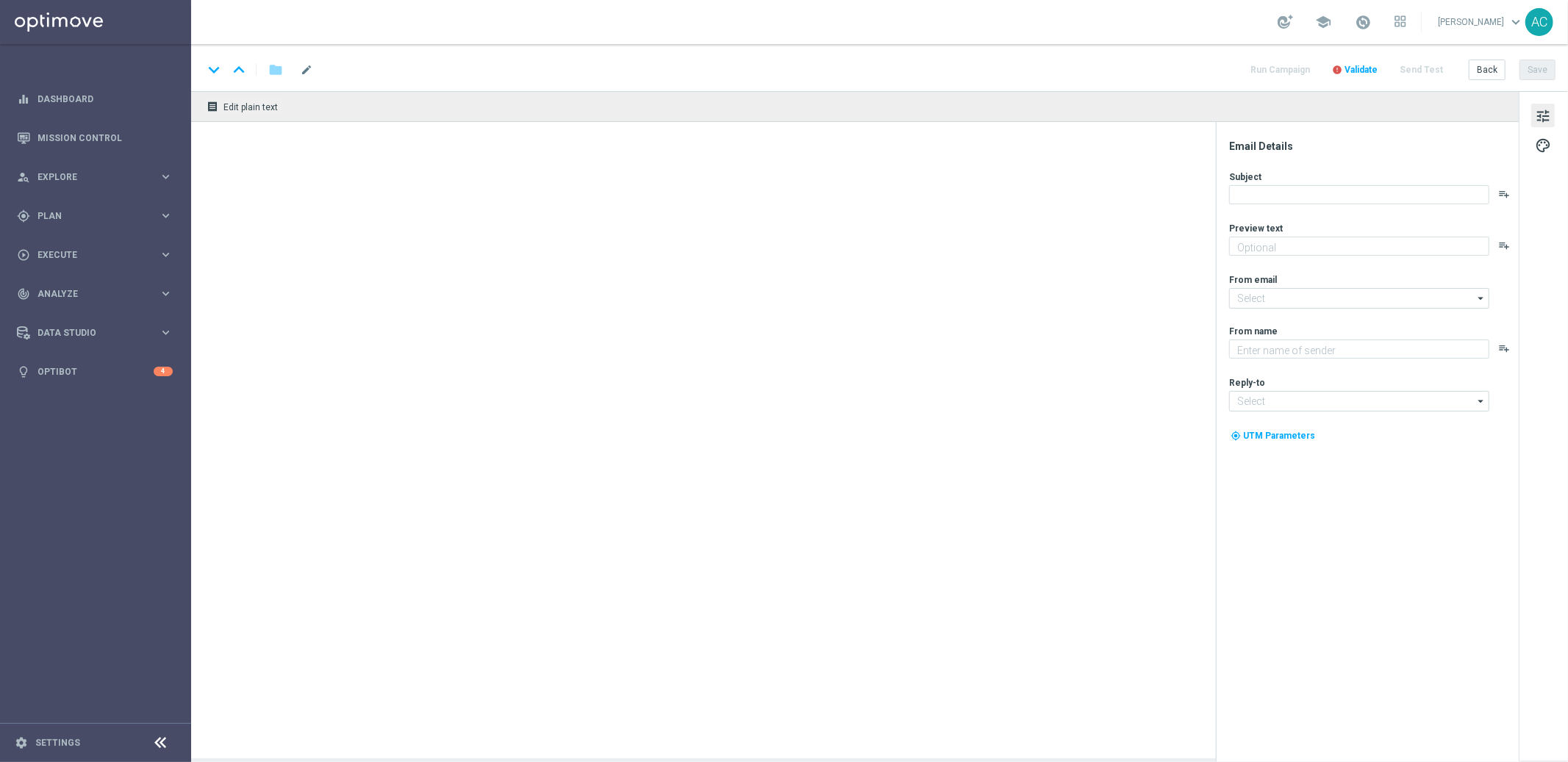
type textarea "Garanta sua cota no bolão da Independência antes que acabe!"
type textarea "[DOMAIN_NAME]"
type input "[EMAIL_ADDRESS][DOMAIN_NAME]"
